Goal: Find contact information

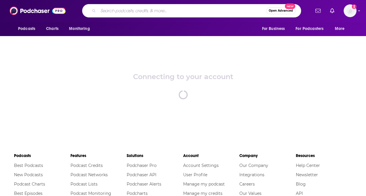
click at [152, 9] on input "Search podcasts, credits, & more..." at bounding box center [182, 10] width 168 height 9
type input "artifactor"
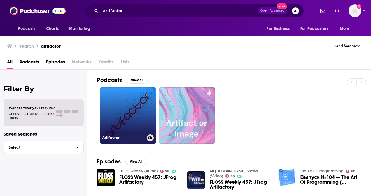
click at [134, 93] on link "Artifactor" at bounding box center [128, 115] width 57 height 57
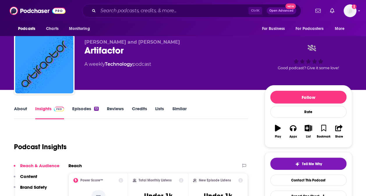
scroll to position [5, 0]
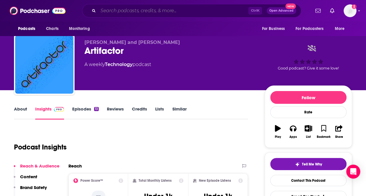
click at [146, 10] on input "Search podcasts, credits, & more..." at bounding box center [173, 10] width 150 height 9
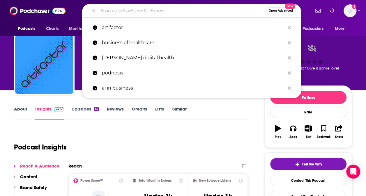
paste input "[PERSON_NAME] Exponential View"
type input "[PERSON_NAME] Exponential View"
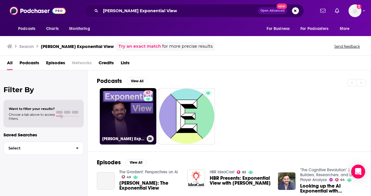
click at [119, 118] on link "67 [PERSON_NAME] Exponential View" at bounding box center [128, 116] width 57 height 57
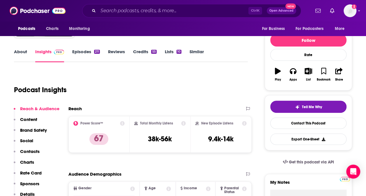
scroll to position [62, 0]
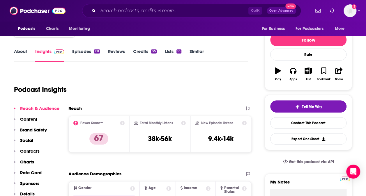
click at [31, 151] on p "Contacts" at bounding box center [30, 152] width 20 height 6
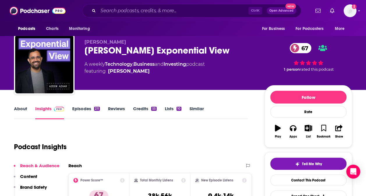
scroll to position [5, 0]
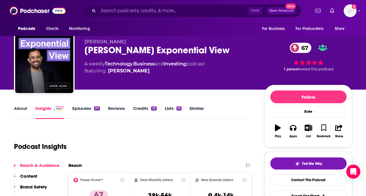
click at [122, 52] on div "Azeem Azhar's Exponential View 67" at bounding box center [170, 50] width 171 height 11
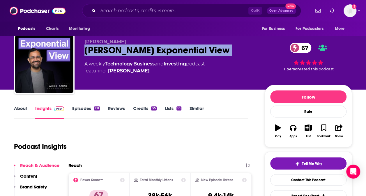
click at [122, 52] on div "Azeem Azhar's Exponential View 67" at bounding box center [170, 50] width 171 height 11
copy div "Azeem Azhar's Exponential View 67"
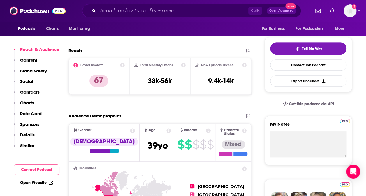
scroll to position [121, 0]
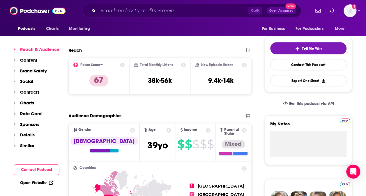
click at [29, 90] on p "Contacts" at bounding box center [30, 92] width 20 height 6
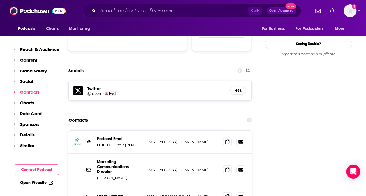
scroll to position [632, 0]
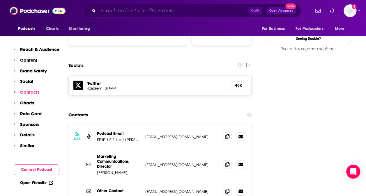
click at [152, 9] on input "Search podcasts, credits, & more..." at bounding box center [173, 10] width 150 height 9
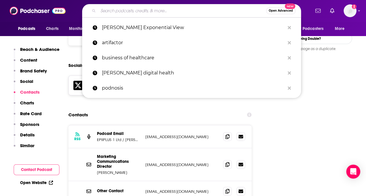
paste input "Becker’s Healthcare Digital Health + Health IT"
type input "Becker’s Healthcare Digital Health + Health IT"
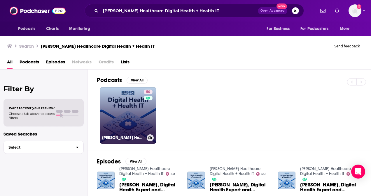
click at [122, 114] on link "50 Becker’s Healthcare Digital Health + Health IT" at bounding box center [128, 115] width 57 height 57
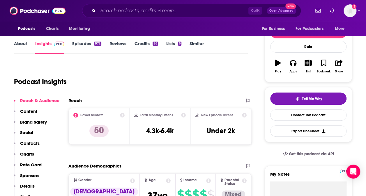
scroll to position [71, 0]
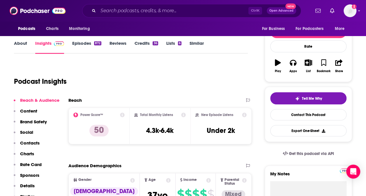
click at [32, 143] on p "Contacts" at bounding box center [30, 143] width 20 height 6
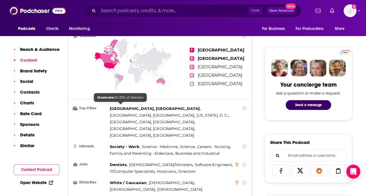
scroll to position [0, 0]
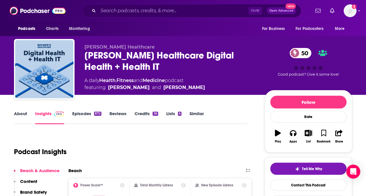
click at [125, 58] on div "Becker’s Healthcare Digital Health + Health IT 50" at bounding box center [170, 61] width 171 height 23
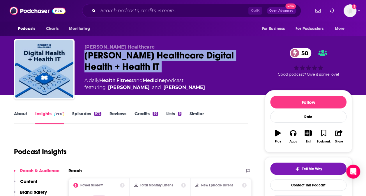
click at [125, 58] on div "Becker’s Healthcare Digital Health + Health IT 50" at bounding box center [170, 61] width 171 height 23
copy div "Becker’s Healthcare Digital Health + Health IT 50"
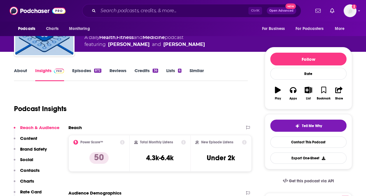
click at [33, 170] on p "Contacts" at bounding box center [30, 171] width 20 height 6
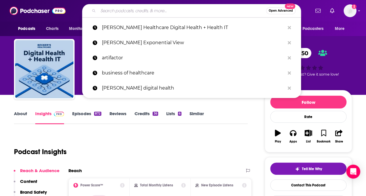
click at [203, 10] on input "Search podcasts, credits, & more..." at bounding box center [182, 10] width 168 height 9
paste input "Alex Kantrowitz"
type input "Alex Kantrowitz"
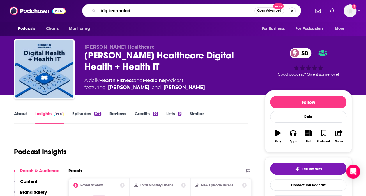
type input "big technolody"
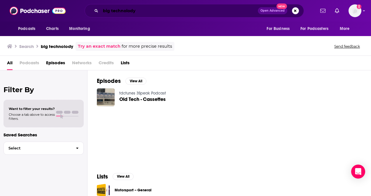
click at [136, 14] on input "big technolody" at bounding box center [179, 10] width 157 height 9
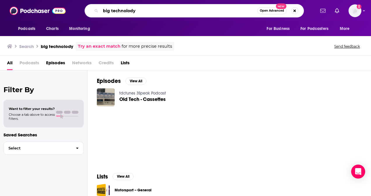
click at [136, 14] on input "big technolody" at bounding box center [179, 10] width 156 height 9
type input "big technology"
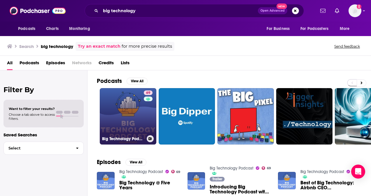
click at [127, 125] on link "69 Big Technology Podcast" at bounding box center [128, 116] width 57 height 57
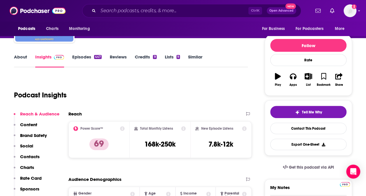
scroll to position [57, 0]
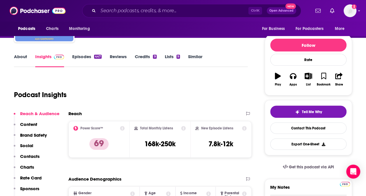
click at [35, 159] on p "Contacts" at bounding box center [30, 157] width 20 height 6
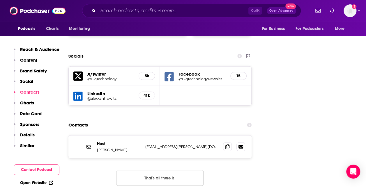
scroll to position [650, 0]
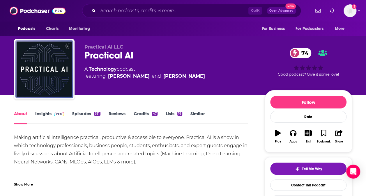
click at [46, 114] on link "Insights" at bounding box center [49, 117] width 29 height 13
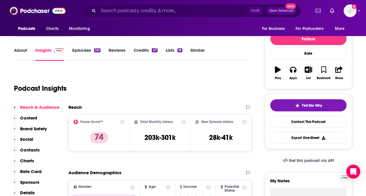
click at [31, 150] on p "Contacts" at bounding box center [30, 150] width 20 height 6
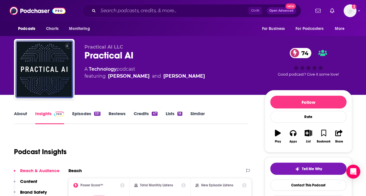
scroll to position [69, 0]
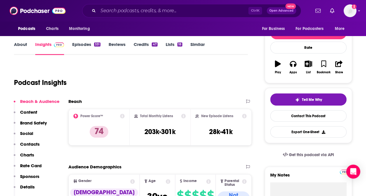
click at [26, 144] on p "Contacts" at bounding box center [30, 145] width 20 height 6
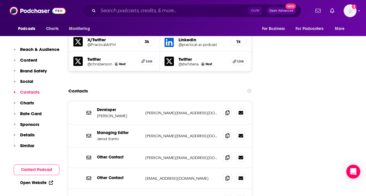
scroll to position [681, 0]
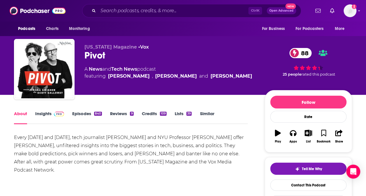
click at [40, 117] on link "Insights" at bounding box center [49, 117] width 29 height 13
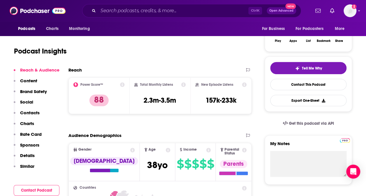
click at [31, 113] on p "Contacts" at bounding box center [30, 113] width 20 height 6
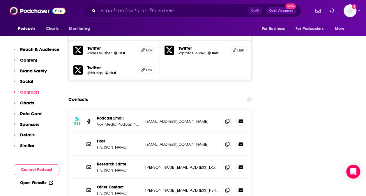
scroll to position [687, 0]
click at [123, 168] on p "Rachel Handler" at bounding box center [119, 170] width 44 height 5
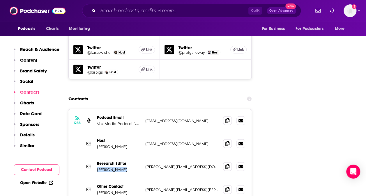
click at [123, 168] on p "Rachel Handler" at bounding box center [119, 170] width 44 height 5
copy p "Rachel Handler"
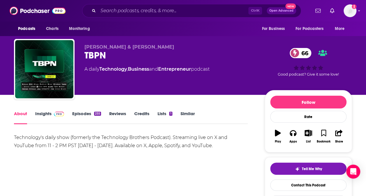
click at [47, 113] on link "Insights" at bounding box center [49, 117] width 29 height 13
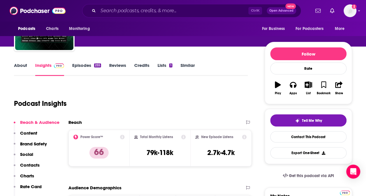
scroll to position [49, 0]
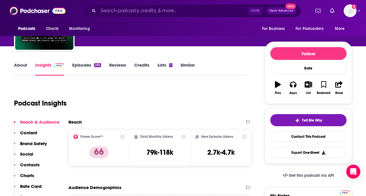
click at [37, 162] on div "Reach & Audience Content Brand Safety Social Contacts Charts Rate Card Sponsors…" at bounding box center [37, 172] width 46 height 107
click at [34, 163] on p "Contacts" at bounding box center [30, 165] width 20 height 6
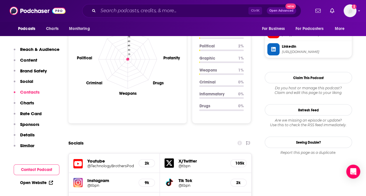
scroll to position [669, 0]
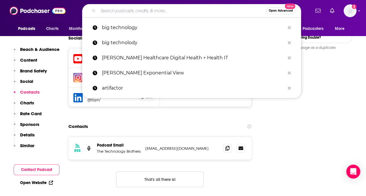
click at [143, 10] on input "Search podcasts, credits, & more..." at bounding box center [182, 10] width 168 height 9
paste input "The AI in Business Podcast"
type input "The AI in Business Podcast"
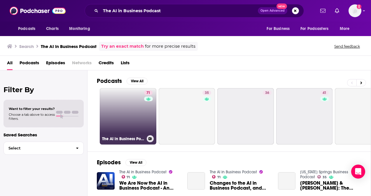
click at [130, 108] on link "71 The AI in Business Podcast" at bounding box center [128, 116] width 57 height 57
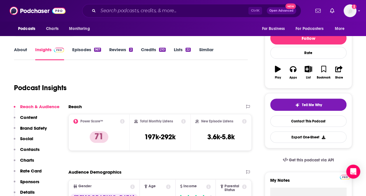
scroll to position [71, 0]
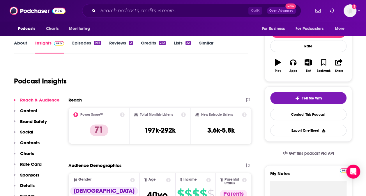
click at [36, 142] on p "Contacts" at bounding box center [30, 143] width 20 height 6
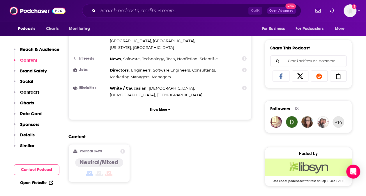
scroll to position [219, 0]
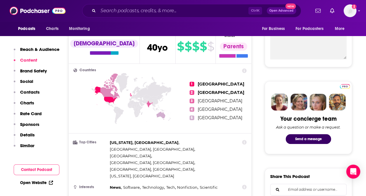
click at [170, 15] on div "Ctrl K Open Advanced New" at bounding box center [191, 10] width 219 height 13
click at [165, 13] on input "Search podcasts, credits, & more..." at bounding box center [173, 10] width 150 height 9
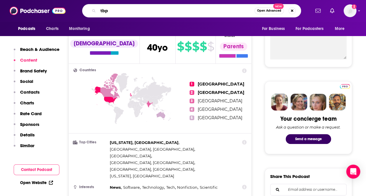
type input "tbpn"
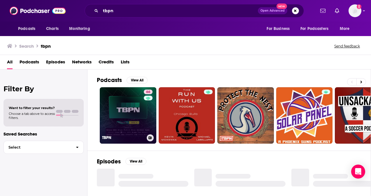
click at [118, 113] on link "66 TBPN" at bounding box center [128, 115] width 57 height 57
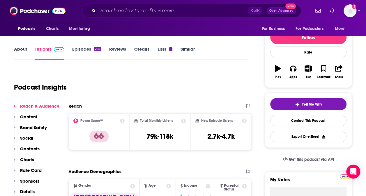
scroll to position [113, 0]
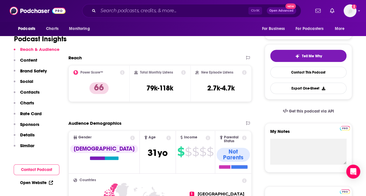
click at [28, 91] on p "Contacts" at bounding box center [30, 92] width 20 height 6
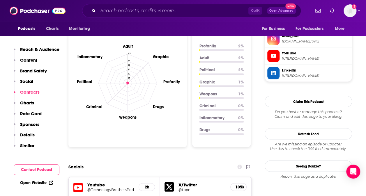
scroll to position [669, 0]
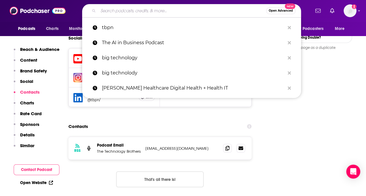
click at [146, 8] on input "Search podcasts, credits, & more..." at bounding box center [182, 10] width 168 height 9
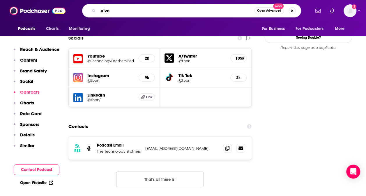
type input "pivot"
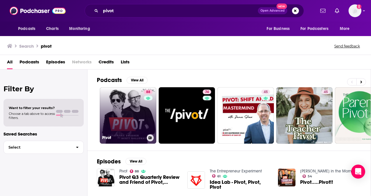
click at [118, 132] on link "88 Pivot" at bounding box center [128, 115] width 57 height 57
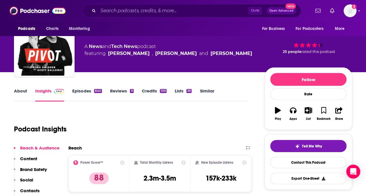
scroll to position [40, 0]
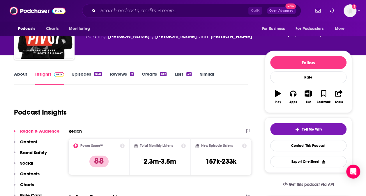
click at [25, 173] on p "Contacts" at bounding box center [30, 174] width 20 height 6
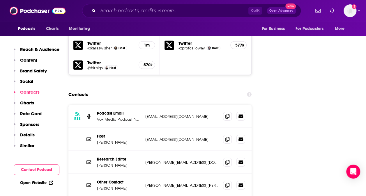
scroll to position [692, 0]
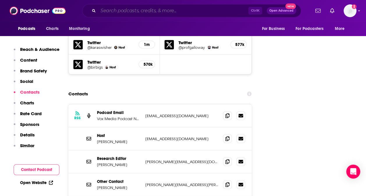
click at [184, 9] on input "Search podcasts, credits, & more..." at bounding box center [173, 10] width 150 height 9
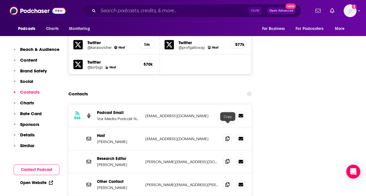
click at [227, 159] on icon at bounding box center [228, 161] width 4 height 5
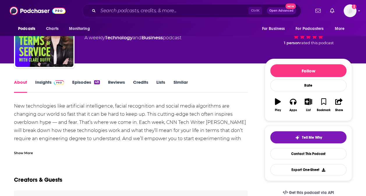
scroll to position [32, 0]
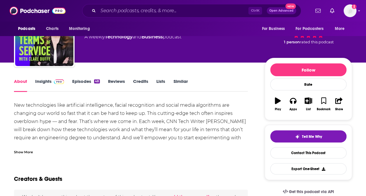
click at [48, 80] on link "Insights" at bounding box center [49, 85] width 29 height 13
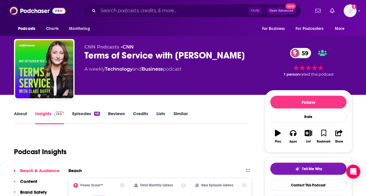
scroll to position [50, 0]
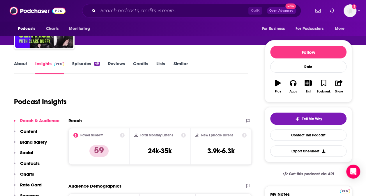
click at [26, 163] on p "Contacts" at bounding box center [30, 164] width 20 height 6
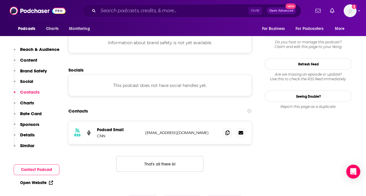
scroll to position [522, 0]
